Goal: Find specific page/section: Find specific page/section

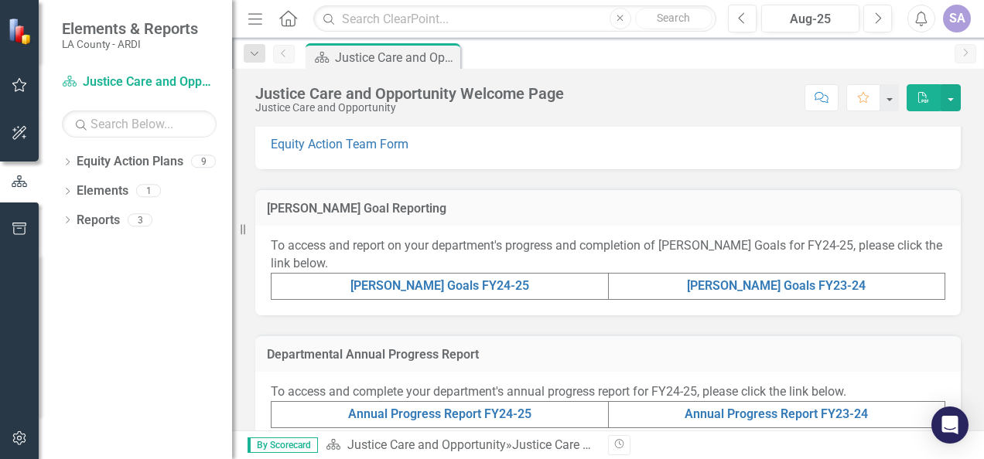
scroll to position [309, 0]
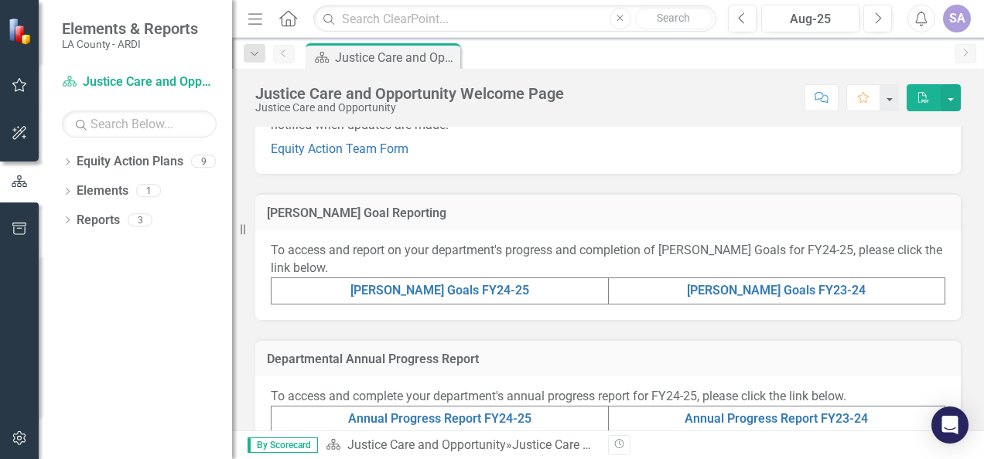
click at [467, 280] on td "[PERSON_NAME] Goals FY24-25" at bounding box center [439, 291] width 337 height 26
click at [466, 288] on link "[PERSON_NAME] Goals FY24-25" at bounding box center [439, 290] width 179 height 15
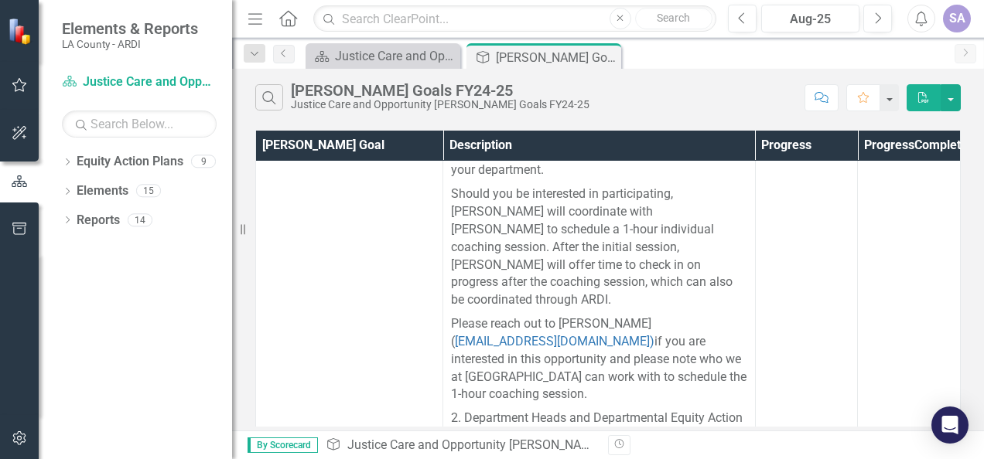
scroll to position [772, 0]
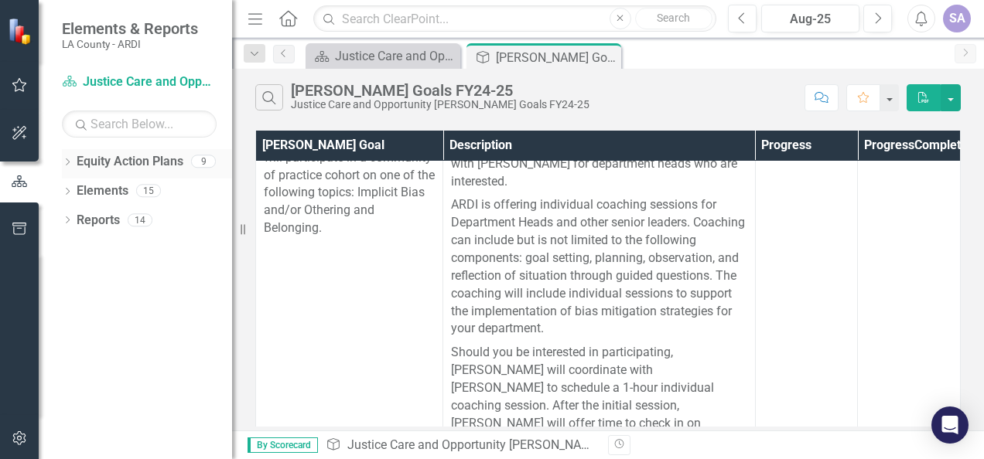
click at [82, 165] on link "Equity Action Plans" at bounding box center [130, 162] width 107 height 18
click at [67, 161] on icon "Dropdown" at bounding box center [67, 163] width 11 height 9
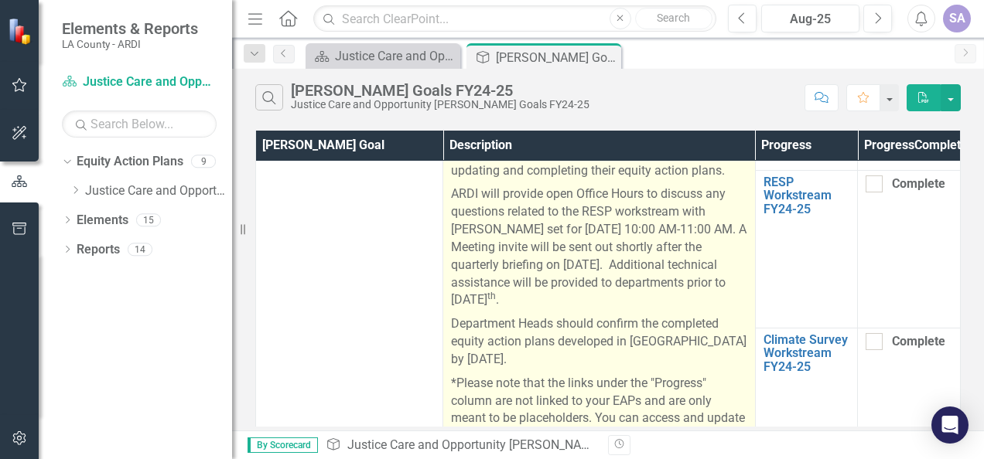
scroll to position [0, 0]
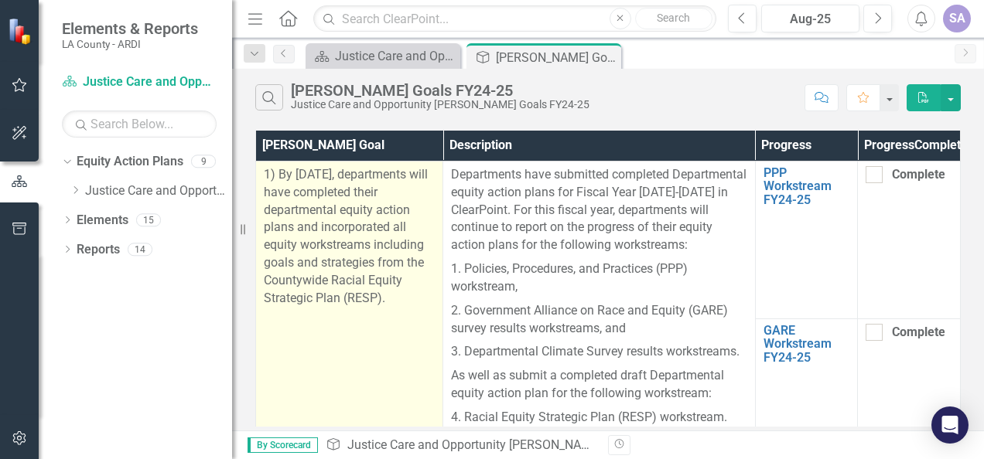
drag, startPoint x: 264, startPoint y: 188, endPoint x: 407, endPoint y: 370, distance: 230.8
drag, startPoint x: 407, startPoint y: 370, endPoint x: 394, endPoint y: 336, distance: 36.2
click at [394, 308] on p "1) By [DATE], departments will have completed their departmental equity action …" at bounding box center [349, 237] width 171 height 142
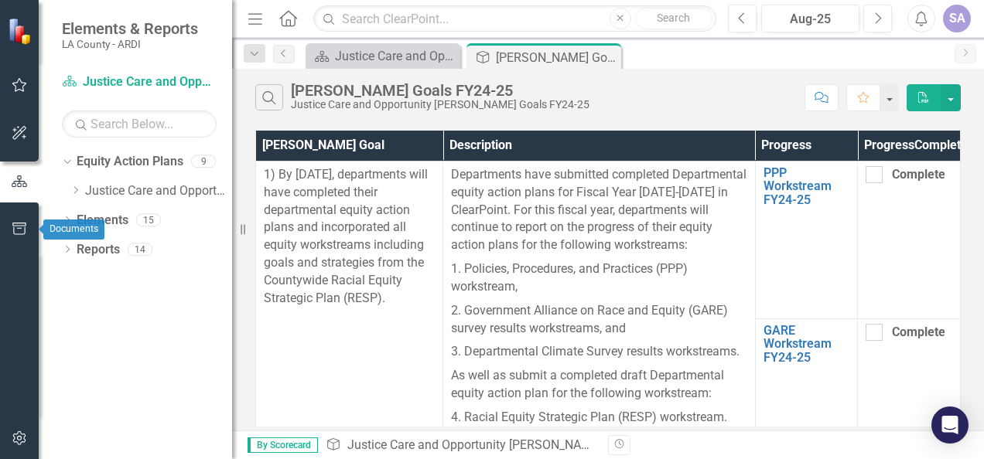
click at [15, 227] on icon "button" at bounding box center [20, 229] width 16 height 12
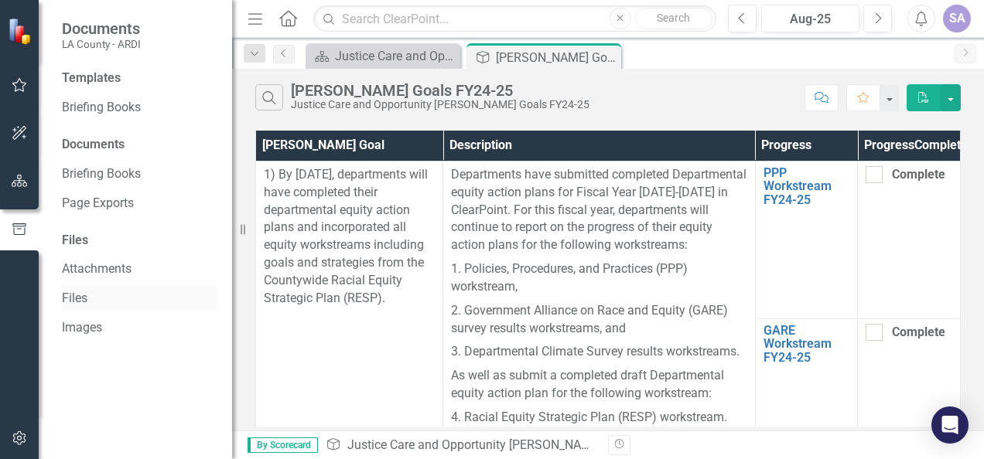
click at [111, 291] on link "Files" at bounding box center [139, 299] width 155 height 18
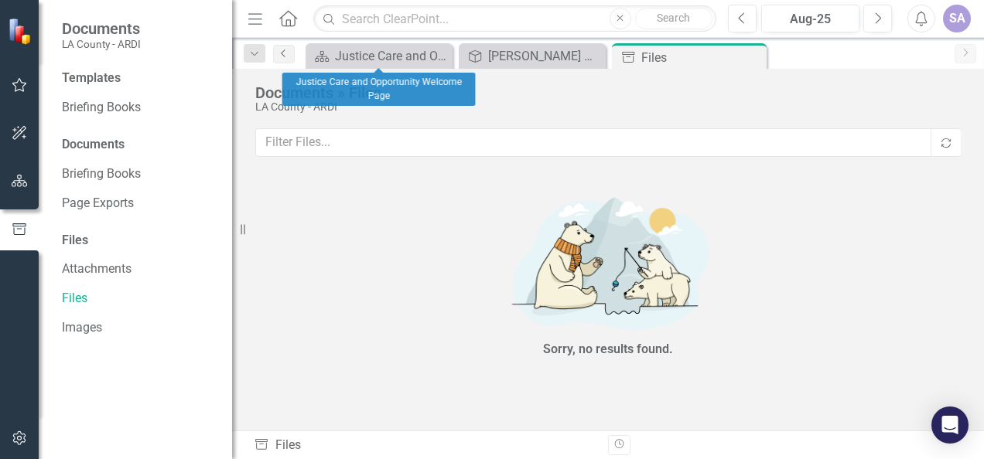
click at [283, 54] on icon "Previous" at bounding box center [284, 53] width 12 height 9
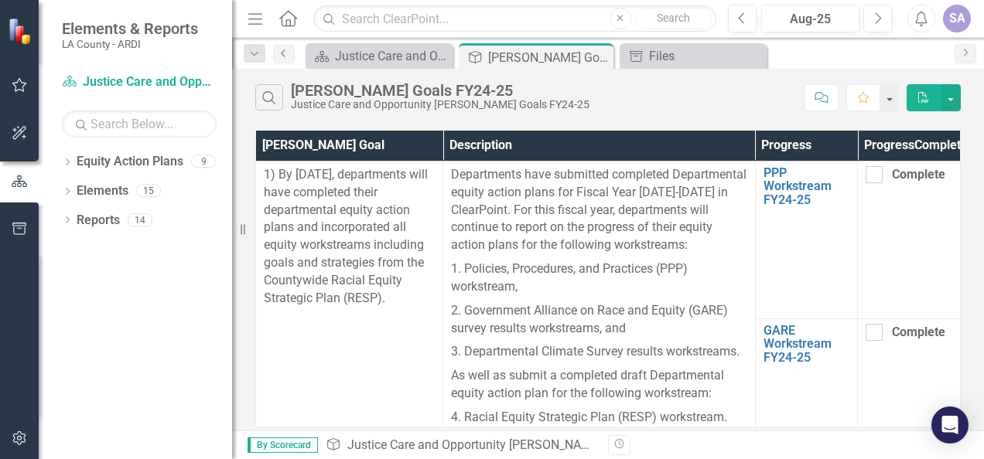
click at [284, 56] on icon "Previous" at bounding box center [284, 53] width 12 height 9
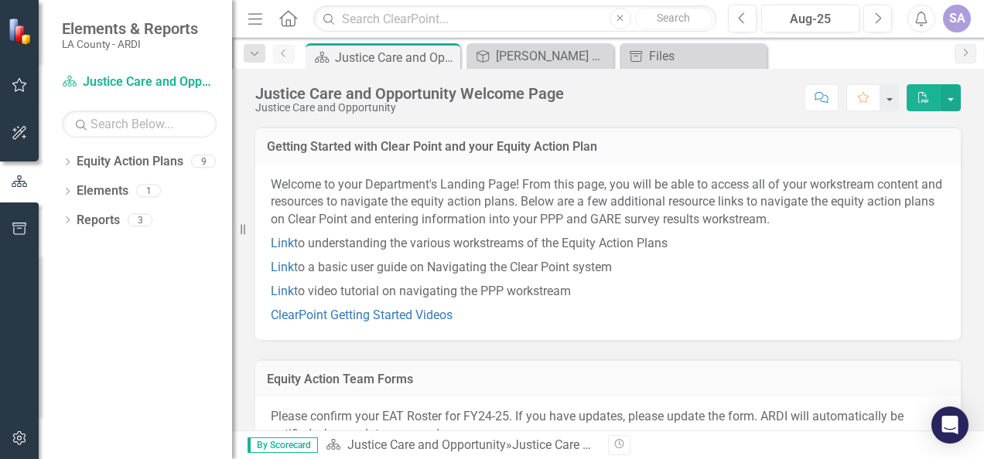
click at [283, 58] on link "Previous" at bounding box center [284, 54] width 22 height 19
click at [249, 52] on icon "Dropdown" at bounding box center [254, 54] width 14 height 11
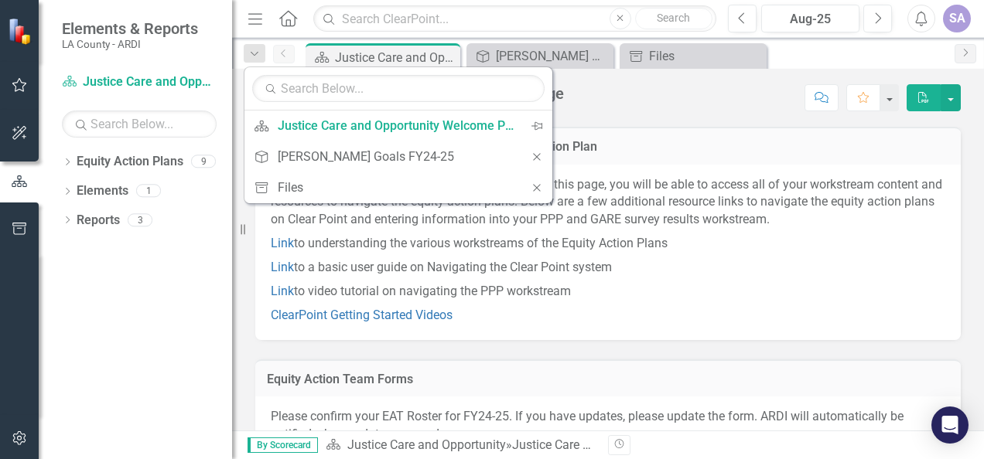
click at [725, 124] on div "Justice Care and Opportunity Welcome Page Justice Care and Opportunity Score: N…" at bounding box center [608, 250] width 752 height 362
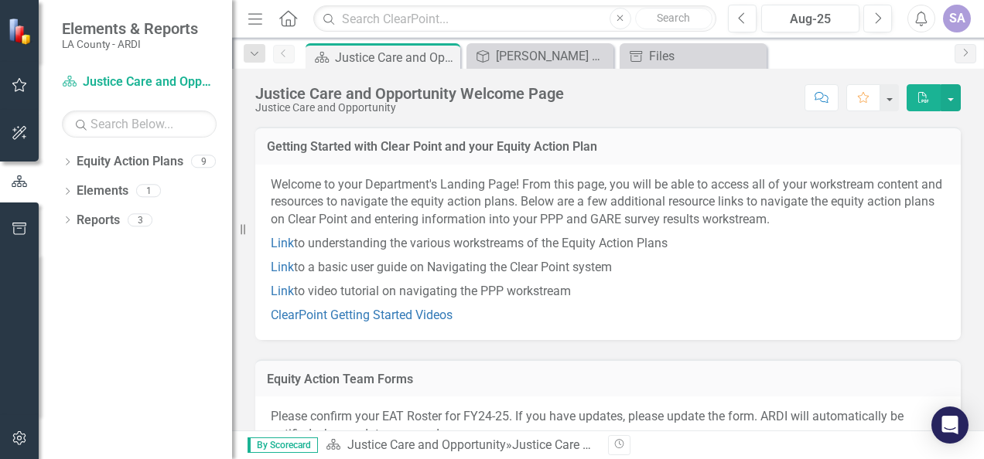
click at [956, 22] on div "SA" at bounding box center [957, 19] width 28 height 28
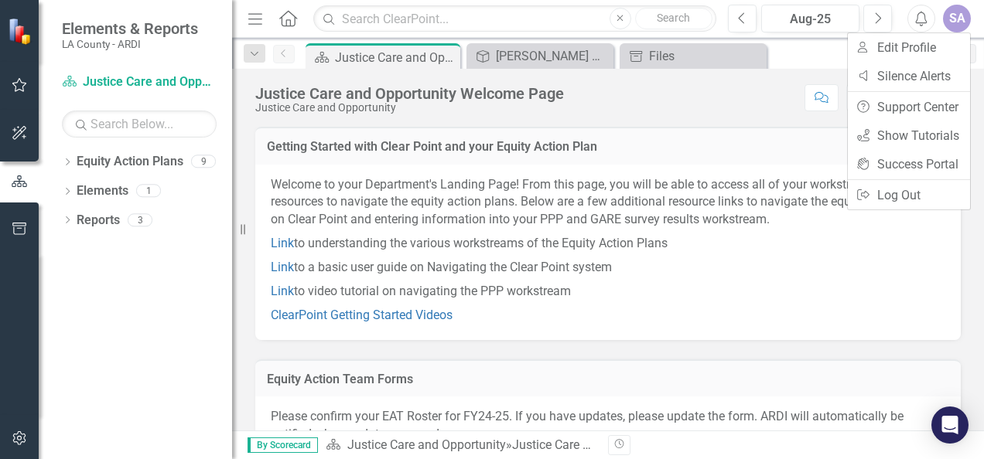
click at [744, 131] on div "Getting Started with Clear Point and your Equity Action Plan" at bounding box center [607, 146] width 705 height 38
